Goal: Information Seeking & Learning: Find specific fact

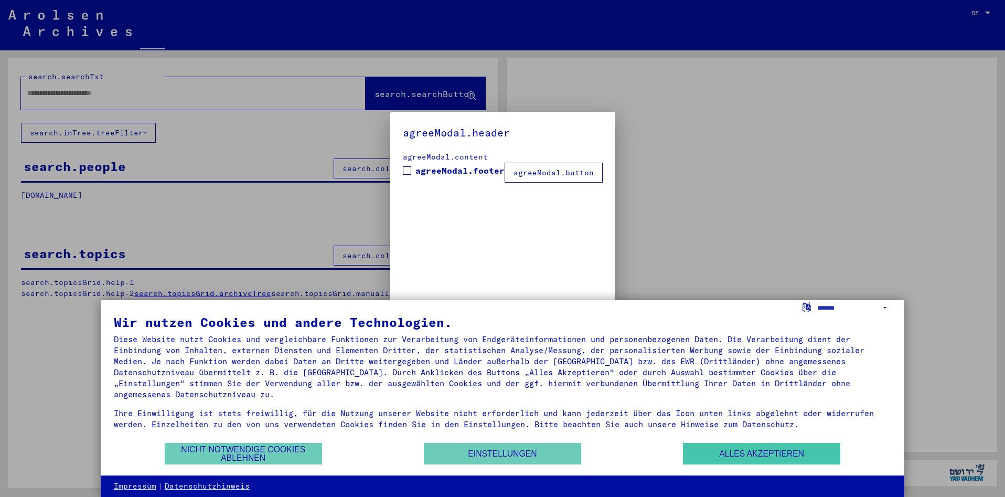
type input "*********"
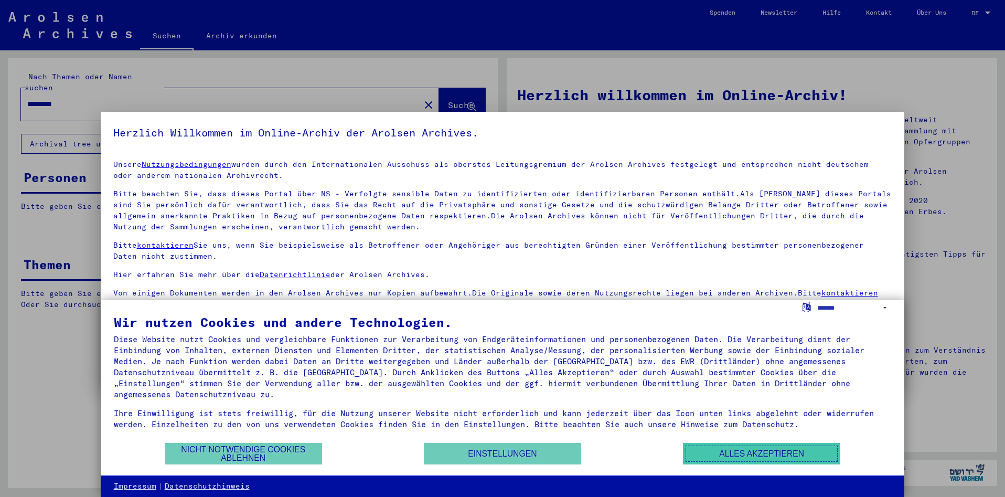
click at [732, 450] on button "Alles akzeptieren" at bounding box center [761, 454] width 157 height 22
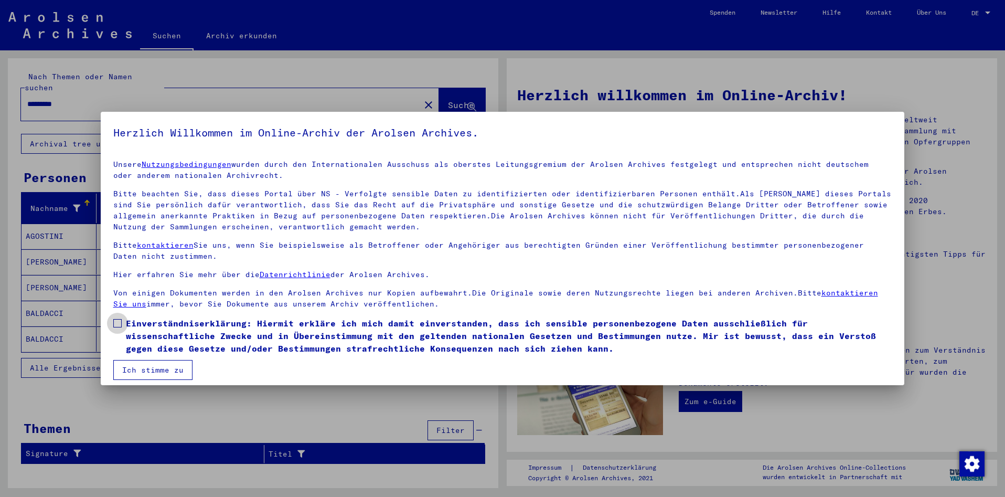
click at [117, 324] on span at bounding box center [117, 323] width 8 height 8
click at [153, 376] on button "Ich stimme zu" at bounding box center [152, 370] width 79 height 20
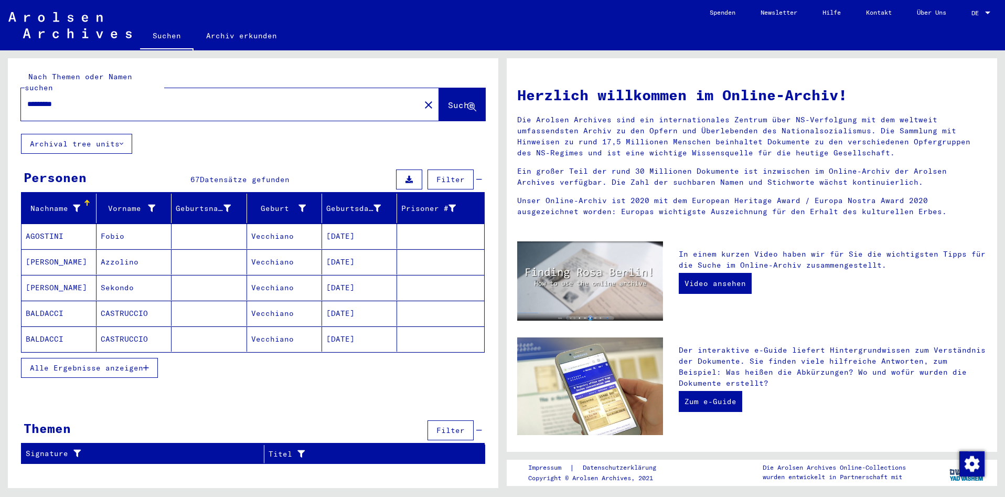
click at [44, 225] on mat-cell "AGOSTINI" at bounding box center [59, 235] width 75 height 25
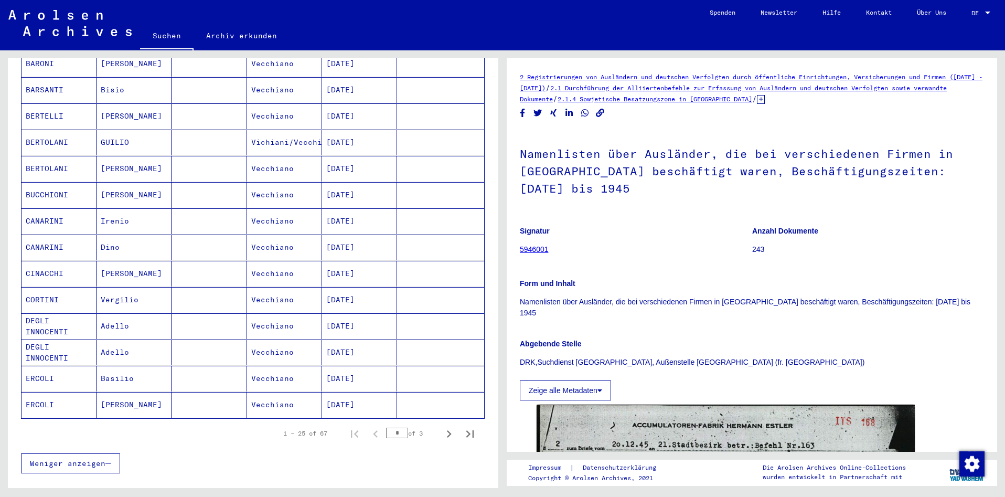
scroll to position [513, 0]
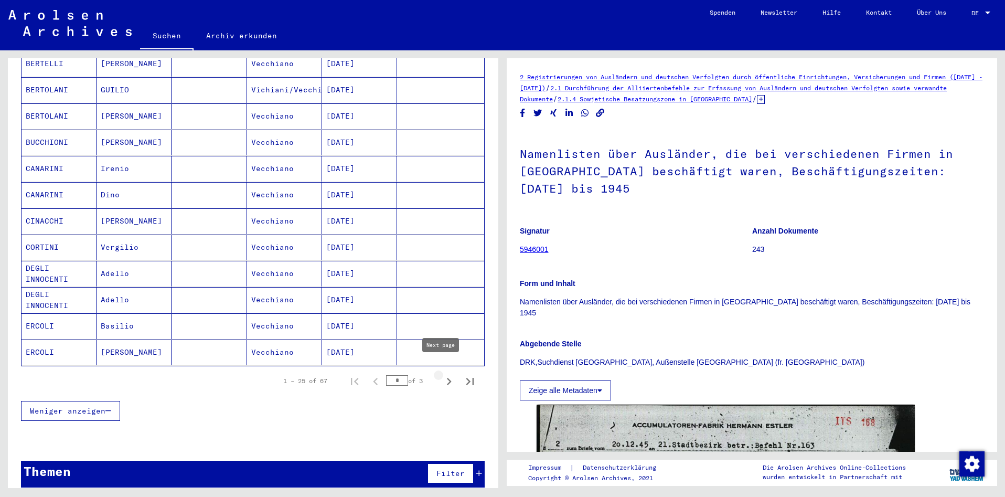
click at [442, 374] on icon "Next page" at bounding box center [449, 381] width 15 height 15
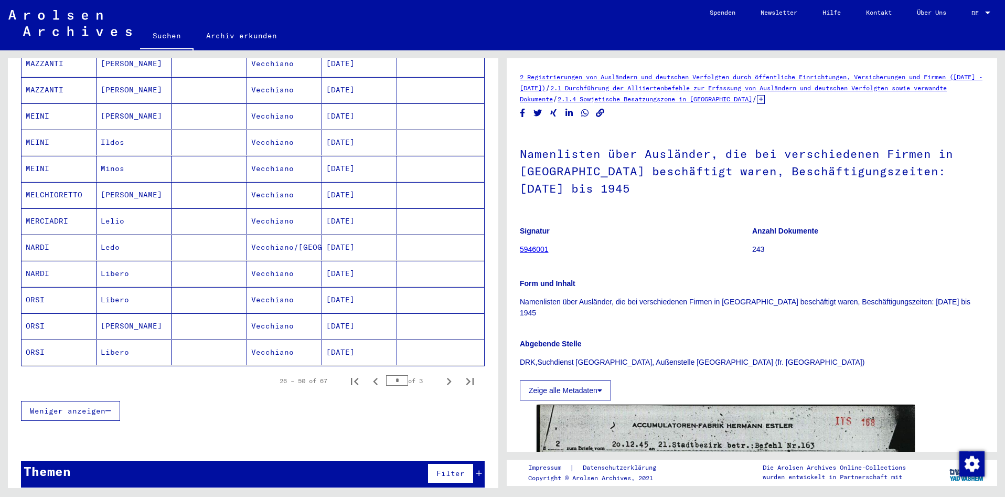
click at [447, 378] on icon "Next page" at bounding box center [449, 381] width 5 height 7
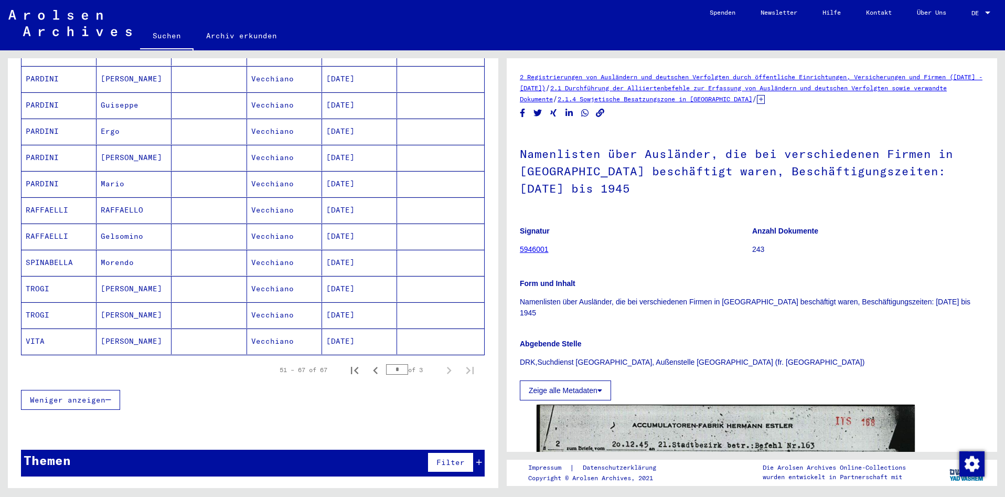
scroll to position [304, 0]
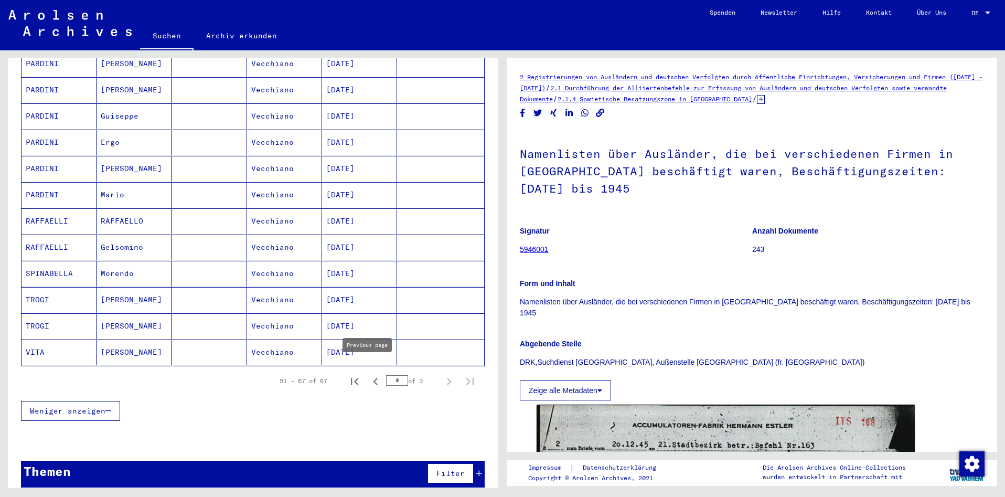
click at [368, 375] on icon "Previous page" at bounding box center [375, 381] width 15 height 15
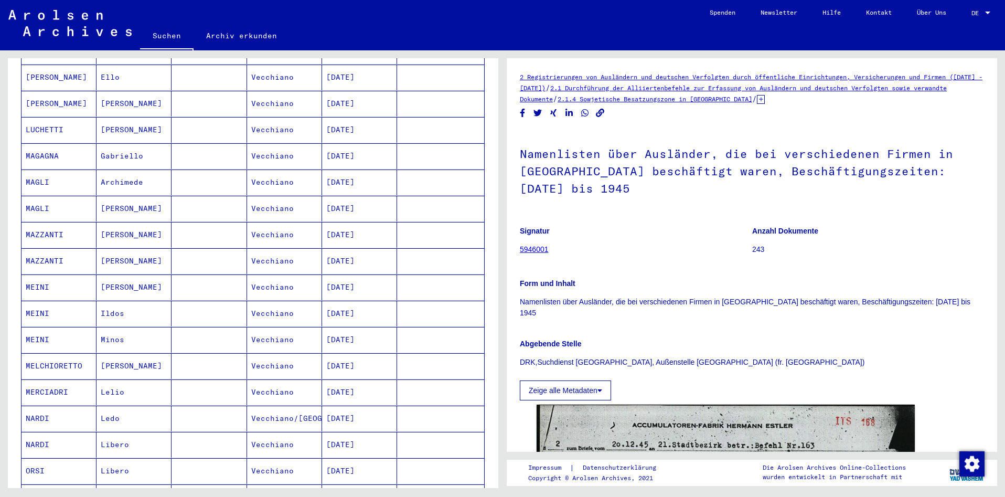
scroll to position [513, 0]
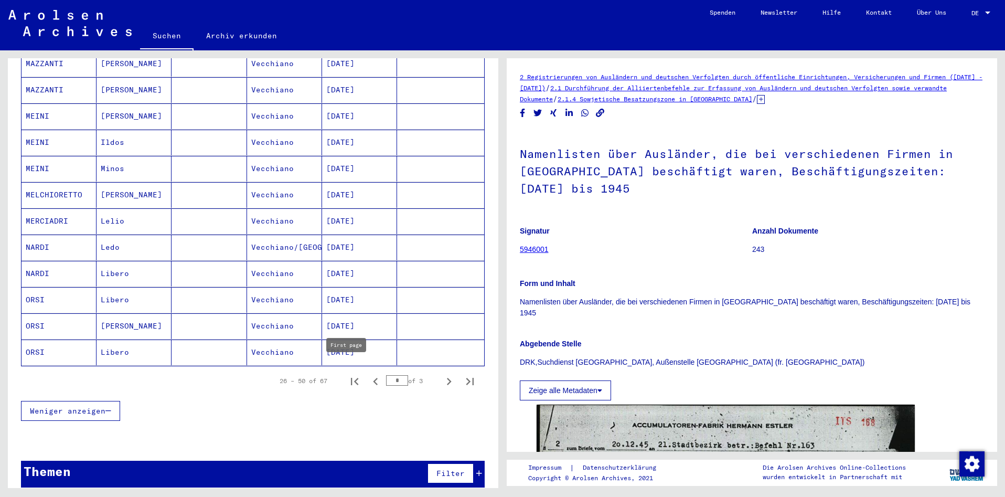
click at [351, 378] on icon "First page" at bounding box center [354, 381] width 7 height 7
type input "*"
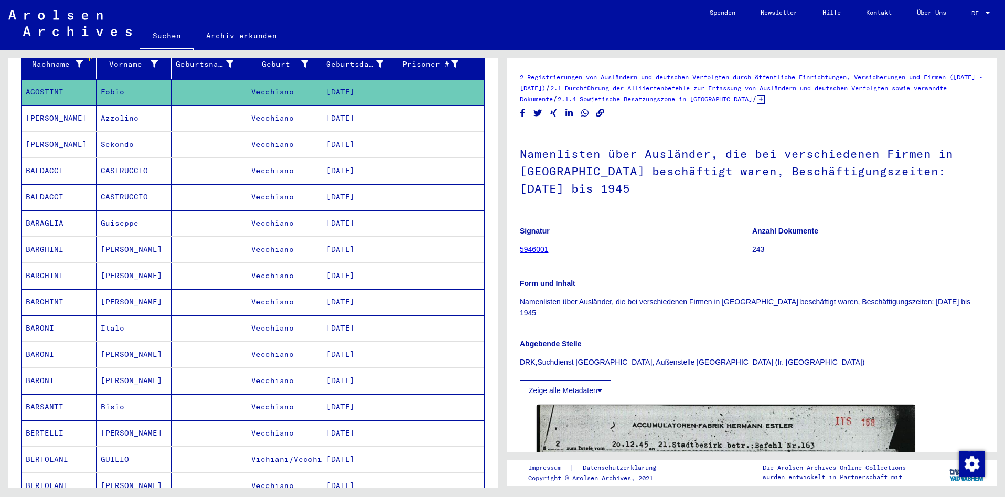
scroll to position [0, 0]
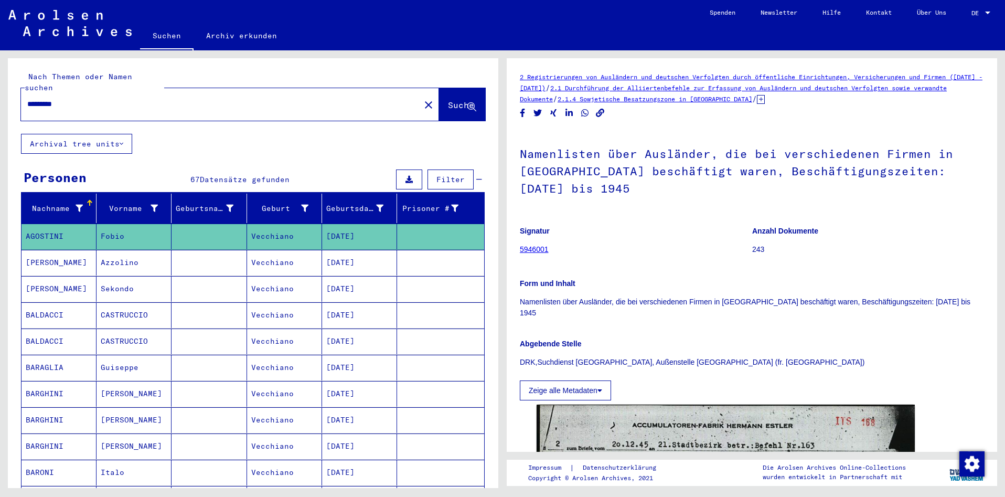
click at [405, 176] on icon at bounding box center [408, 179] width 7 height 7
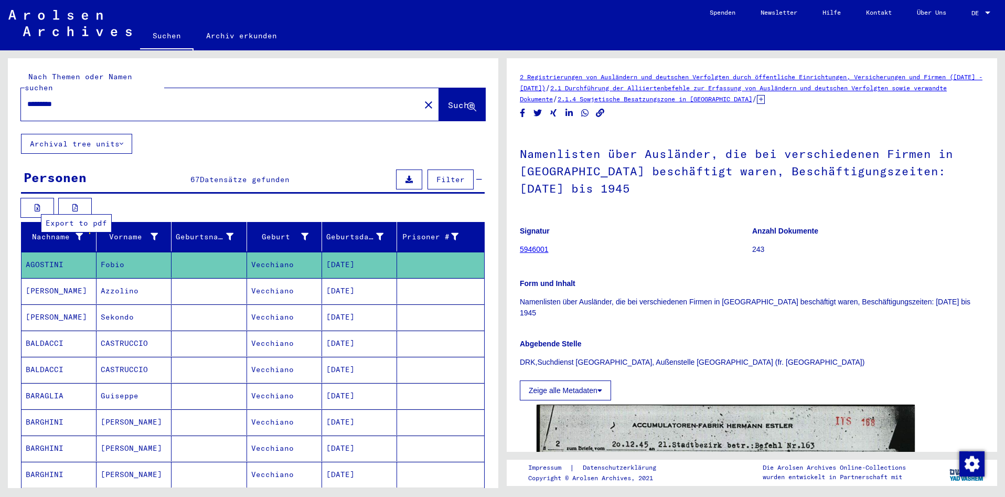
click at [79, 202] on button at bounding box center [75, 208] width 34 height 20
click at [38, 283] on mat-cell "[PERSON_NAME]" at bounding box center [59, 291] width 75 height 26
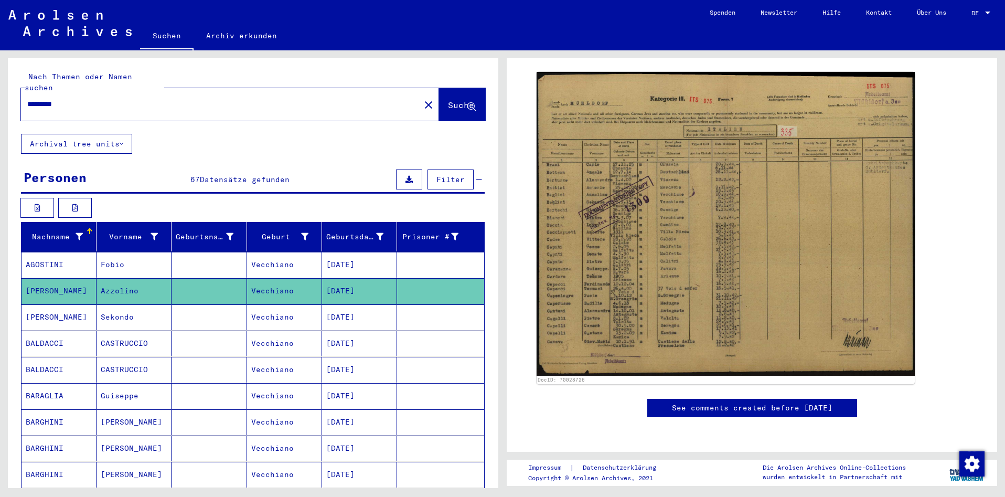
scroll to position [490, 0]
click at [35, 204] on icon at bounding box center [38, 207] width 6 height 7
click at [49, 357] on mat-cell "BALDACCI" at bounding box center [59, 370] width 75 height 26
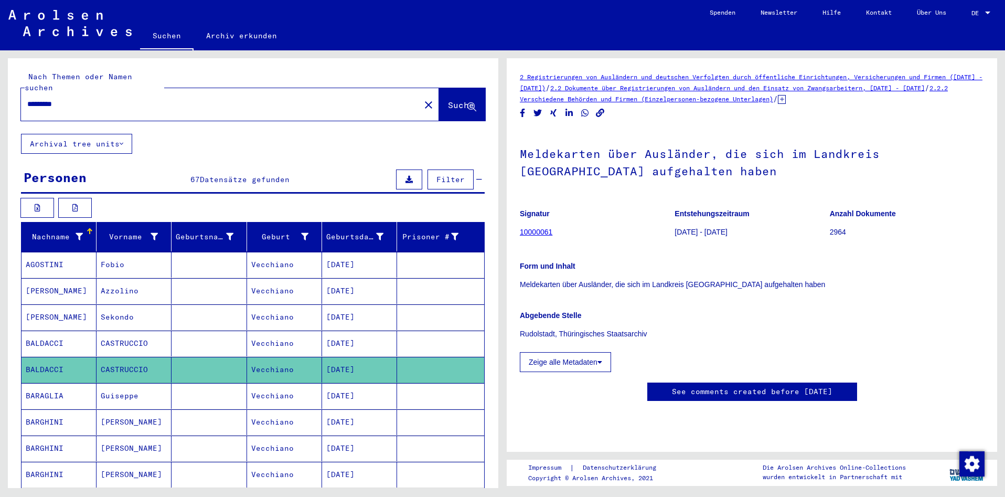
click at [544, 233] on link "10000061" at bounding box center [536, 232] width 33 height 8
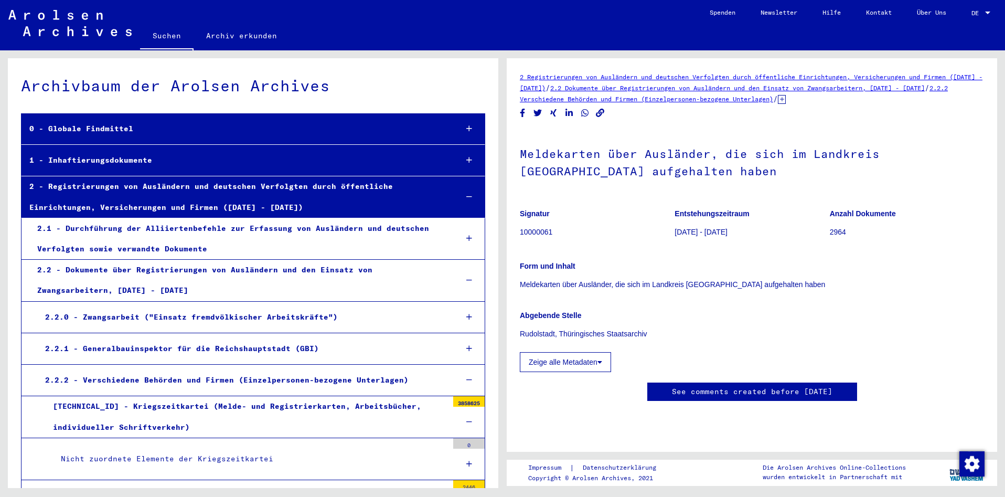
scroll to position [299, 0]
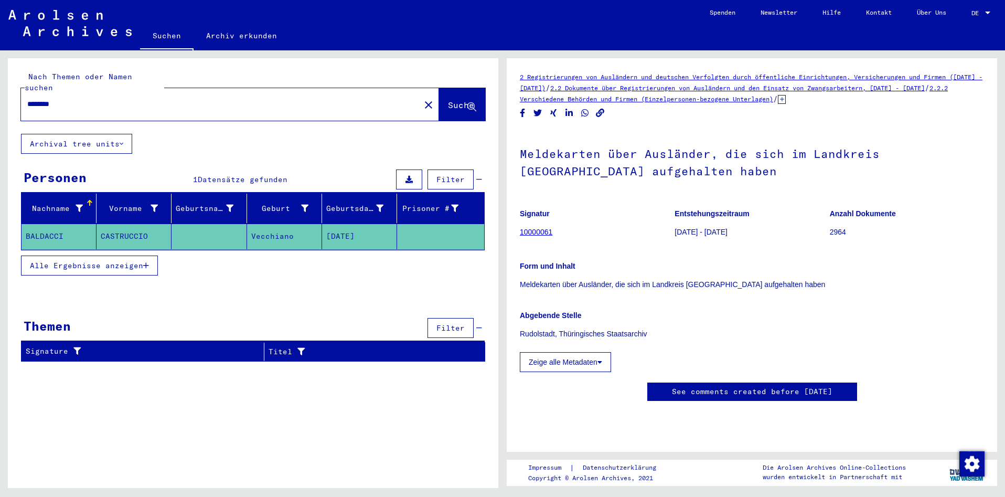
click at [47, 224] on mat-cell "BALDACCI" at bounding box center [59, 236] width 75 height 26
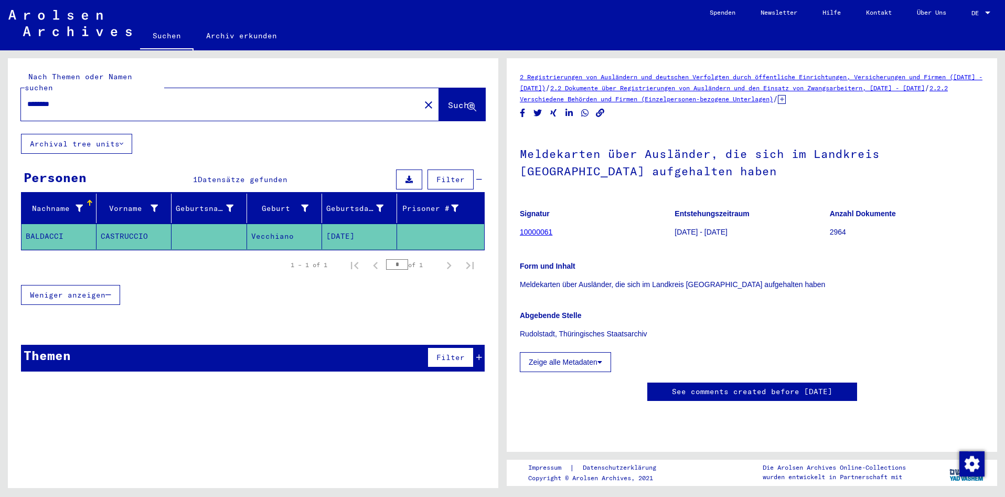
click at [164, 99] on input "********" at bounding box center [220, 104] width 387 height 11
drag, startPoint x: 152, startPoint y: 95, endPoint x: 0, endPoint y: 95, distance: 152.1
click at [0, 95] on div "Nach Themen oder Namen suchen ******** close Suche Archival tree units Personen…" at bounding box center [251, 268] width 502 height 437
type input "*********"
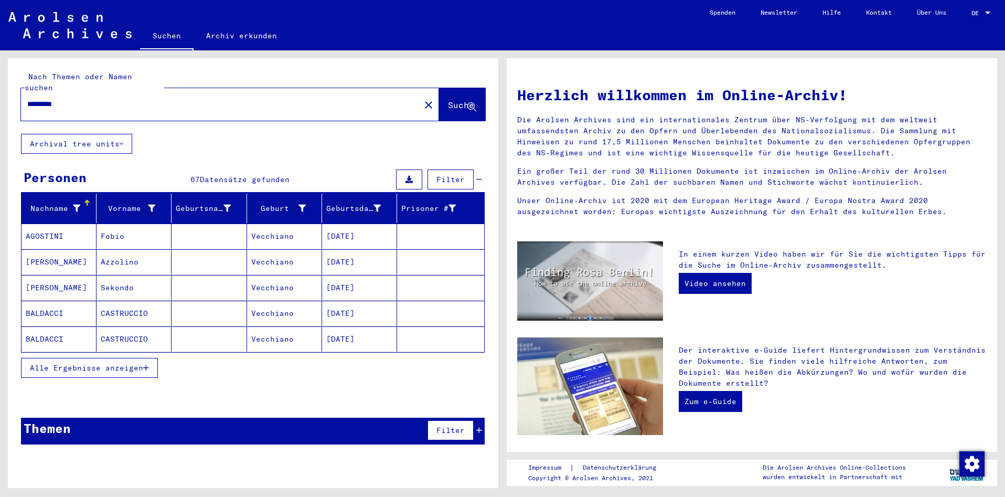
click at [148, 364] on icon "button" at bounding box center [146, 367] width 6 height 7
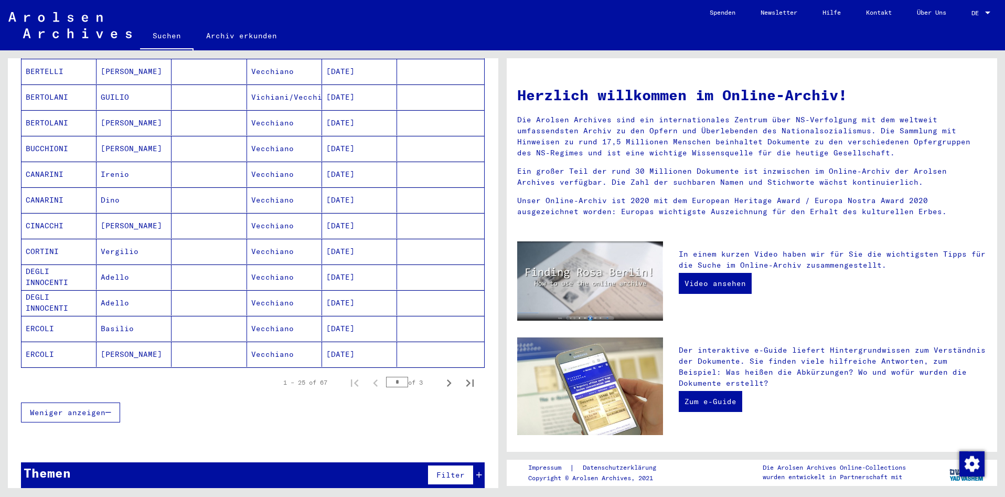
scroll to position [500, 0]
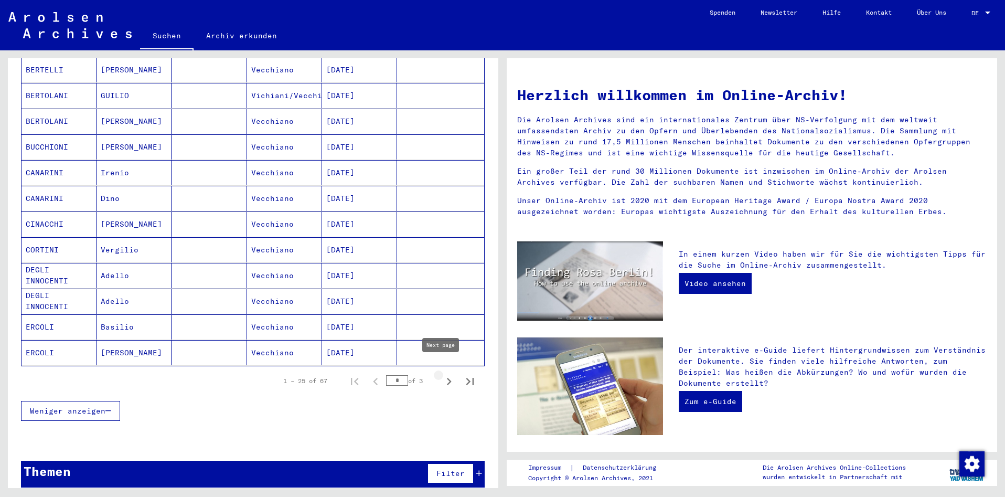
click at [442, 374] on icon "Next page" at bounding box center [449, 381] width 15 height 15
type input "*"
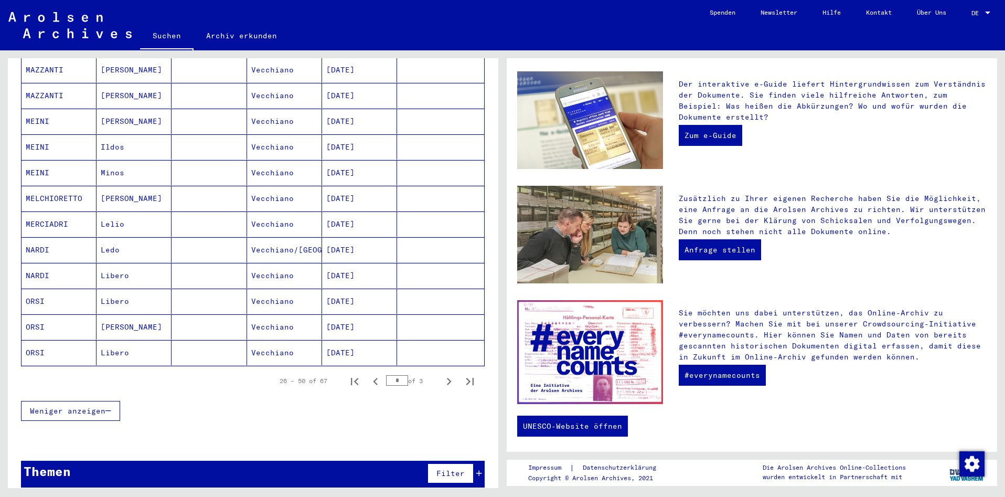
scroll to position [266, 0]
